Goal: Book appointment/travel/reservation

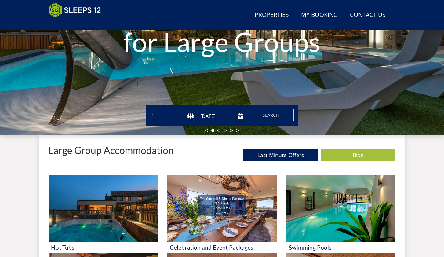
scroll to position [130, 0]
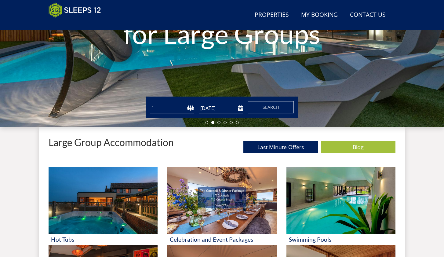
select select "17"
click at [236, 108] on input "[DATE]" at bounding box center [221, 108] width 44 height 10
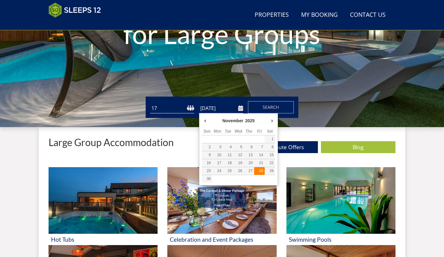
type input "[DATE]"
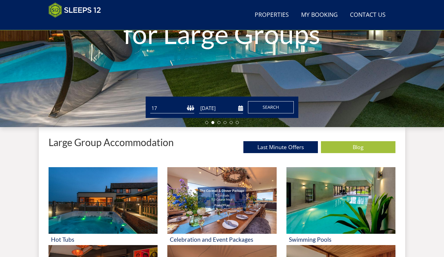
click at [268, 107] on span "Search" at bounding box center [271, 107] width 16 height 6
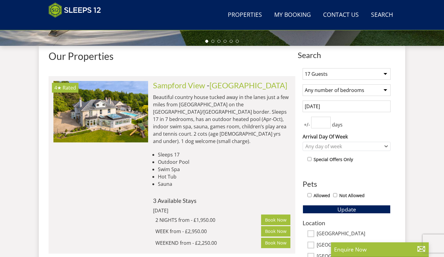
scroll to position [215, 0]
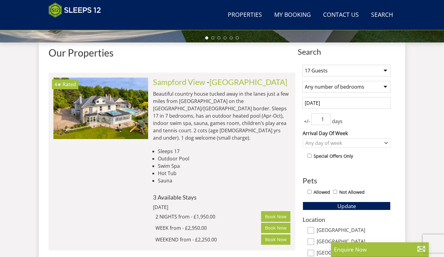
click at [327, 118] on input "1" at bounding box center [321, 119] width 20 height 12
type input "2"
click at [327, 118] on input "2" at bounding box center [321, 119] width 20 height 12
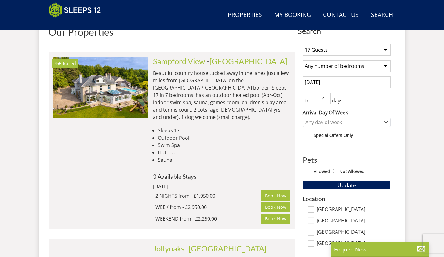
scroll to position [240, 0]
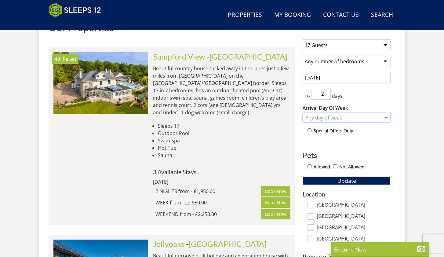
click at [330, 117] on div "Any day of week" at bounding box center [343, 117] width 79 height 7
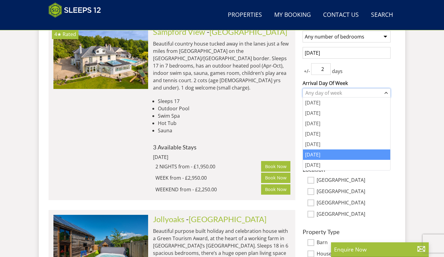
scroll to position [265, 0]
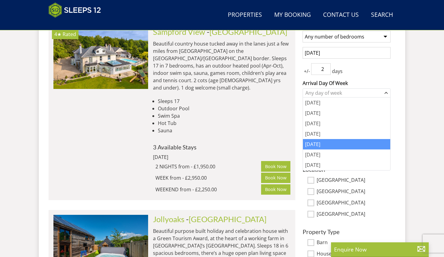
click at [317, 147] on div "[DATE]" at bounding box center [346, 144] width 87 height 10
click at [348, 77] on div "1 Guest 2 Guests 3 Guests 4 Guests 5 Guests 6 Guests 7 Guests 8 Guests 9 Guests…" at bounding box center [347, 139] width 98 height 259
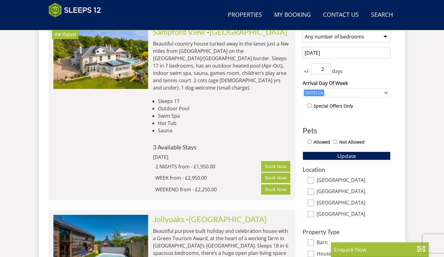
click at [325, 155] on button "Update" at bounding box center [347, 155] width 88 height 9
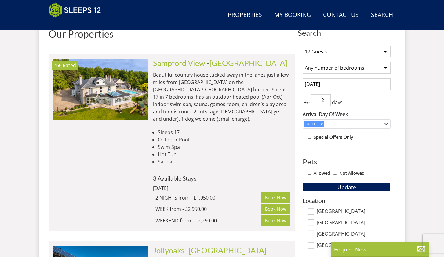
scroll to position [217, 0]
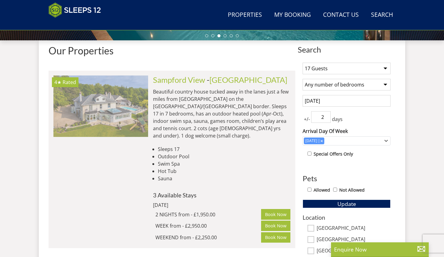
click at [140, 108] on img at bounding box center [100, 105] width 95 height 61
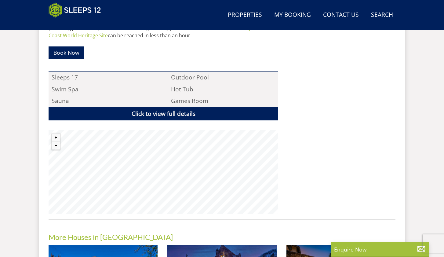
scroll to position [385, 0]
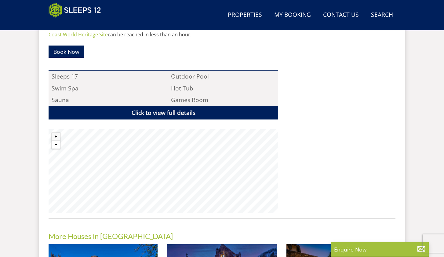
click at [55, 141] on button "Zoom out" at bounding box center [56, 145] width 8 height 8
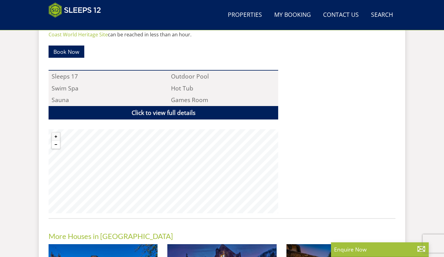
click at [55, 141] on button "Zoom out" at bounding box center [56, 145] width 8 height 8
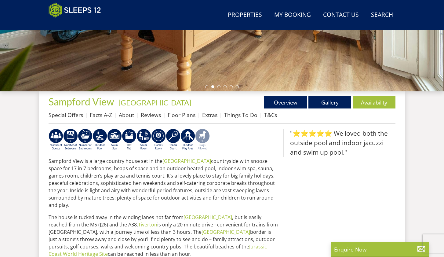
scroll to position [172, 0]
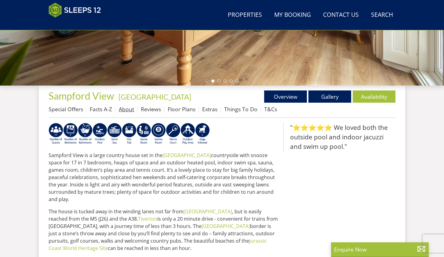
click at [130, 107] on link "About" at bounding box center [126, 108] width 15 height 7
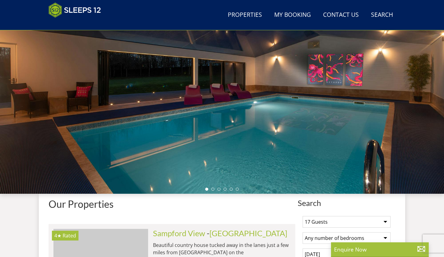
scroll to position [74, 0]
